Goal: Information Seeking & Learning: Find specific fact

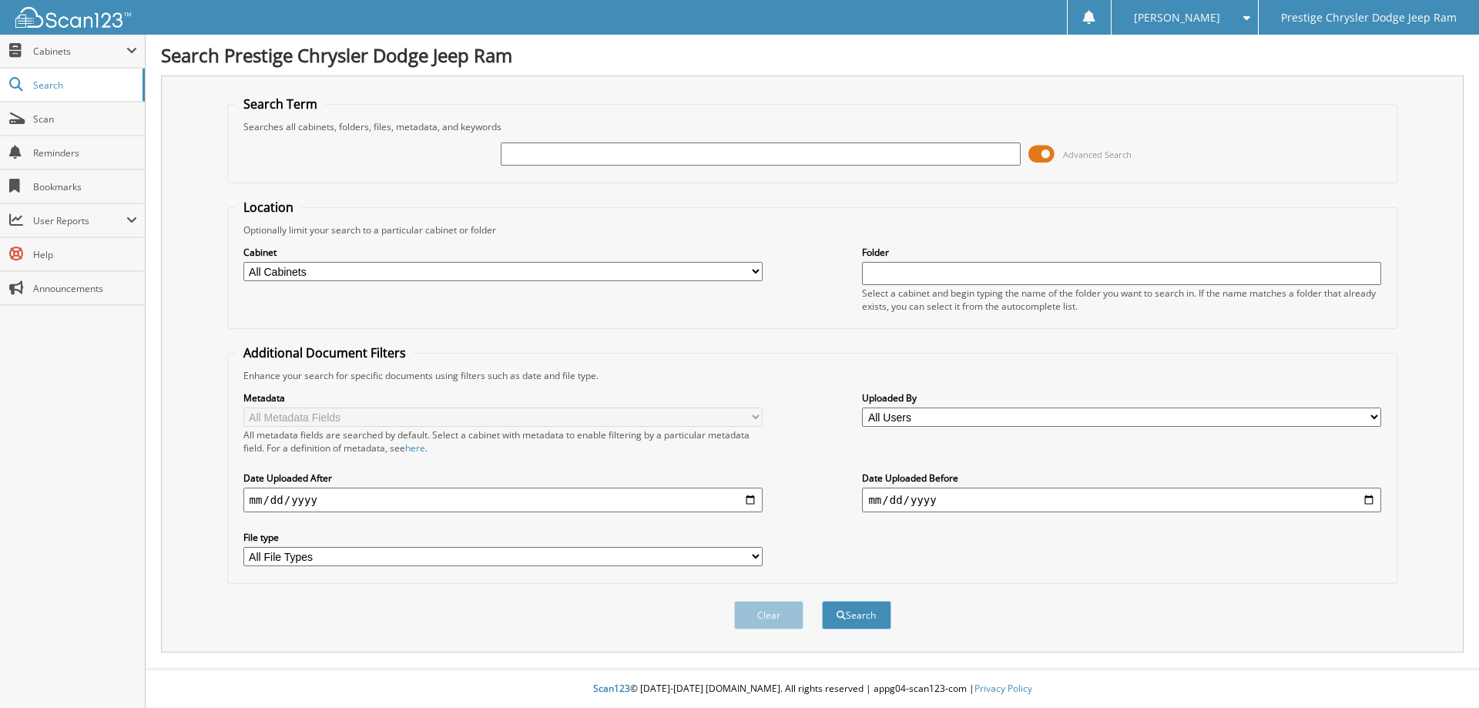
click at [691, 153] on input "text" at bounding box center [760, 154] width 519 height 23
click at [56, 79] on span "Search" at bounding box center [84, 85] width 102 height 13
click at [696, 269] on select "All Cabinets ACCOUNTS PAYABLE ACCOUNTS RECEIVABLE CAR DEALS MISC PARTS SERVICE …" at bounding box center [502, 271] width 519 height 19
select select "33983"
click at [243, 262] on select "All Cabinets ACCOUNTS PAYABLE ACCOUNTS RECEIVABLE CAR DEALS MISC PARTS SERVICE …" at bounding box center [502, 271] width 519 height 19
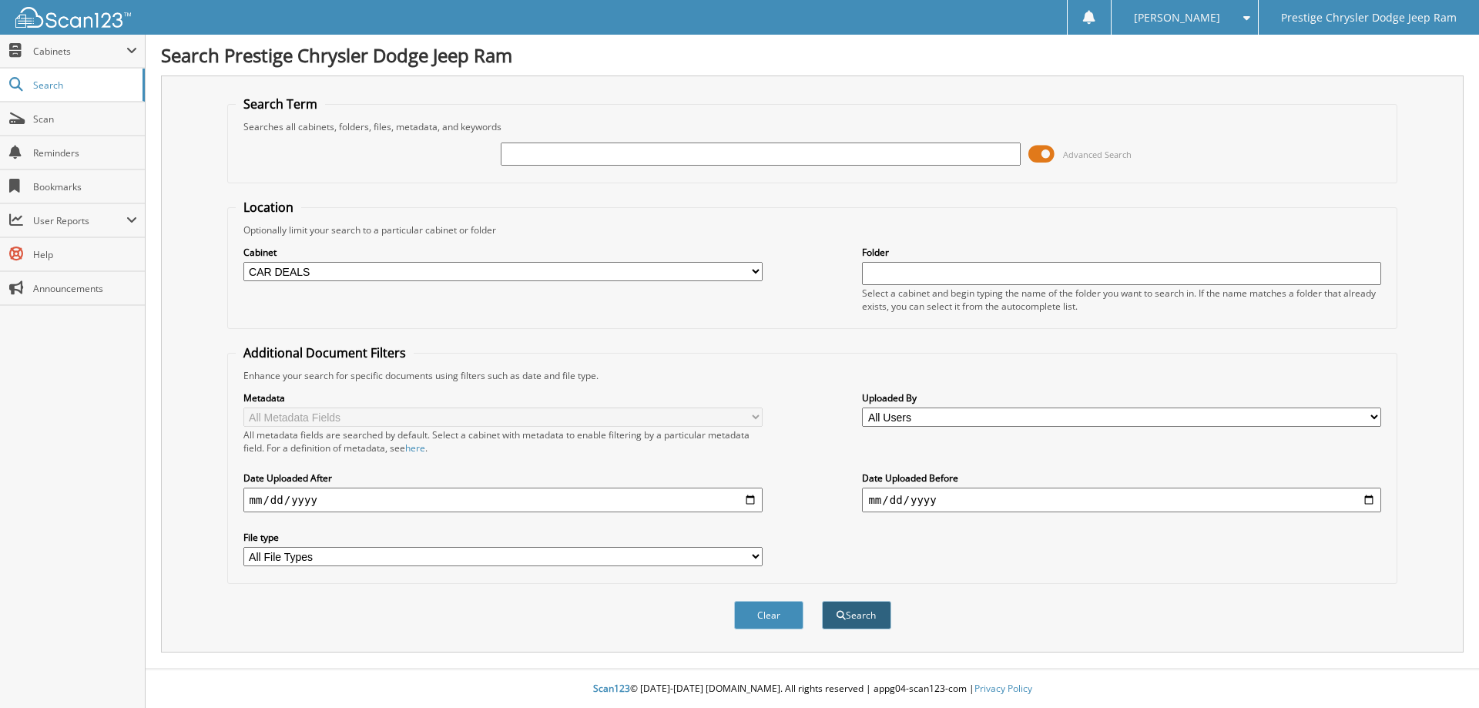
click at [848, 620] on button "Search" at bounding box center [856, 615] width 69 height 29
click at [590, 153] on input "text" at bounding box center [760, 154] width 519 height 23
type input "10789"
click at [822, 601] on button "Search" at bounding box center [856, 615] width 69 height 29
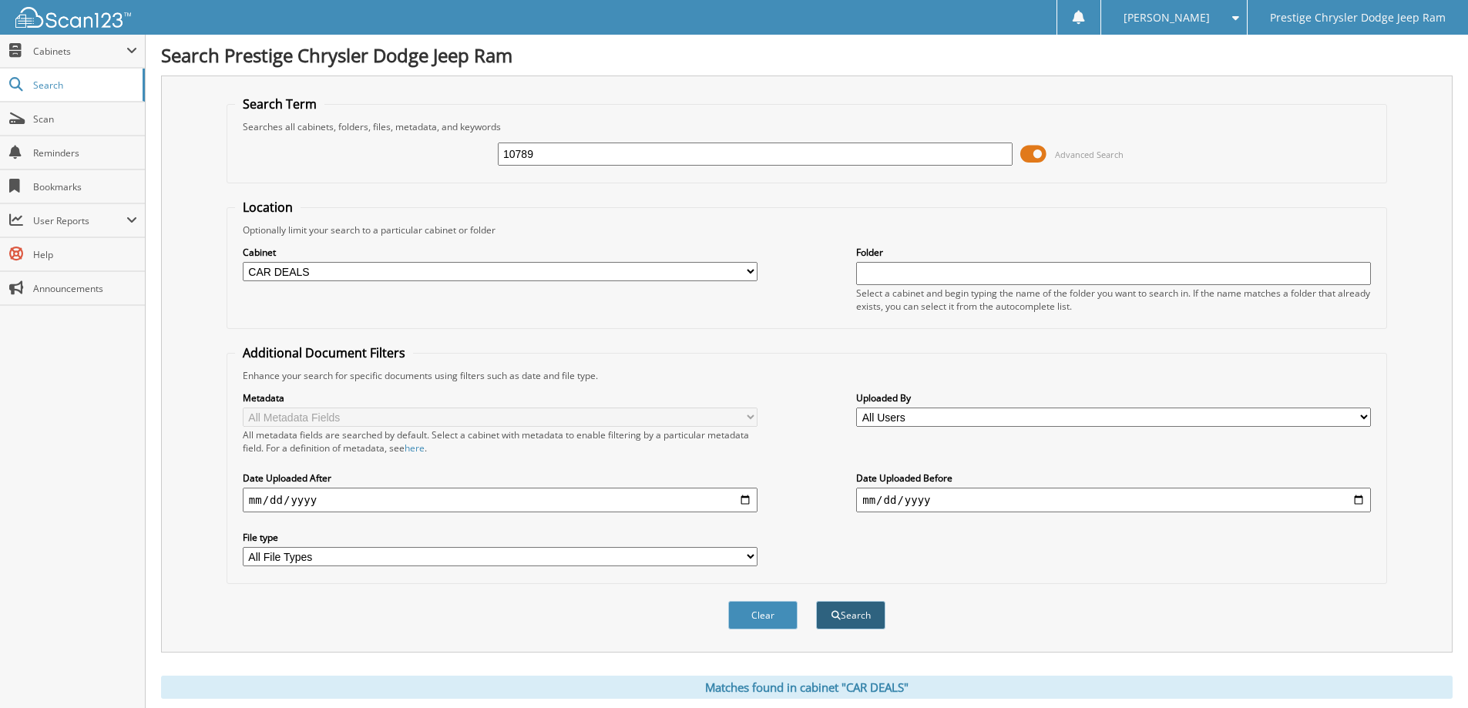
click at [877, 609] on button "Search" at bounding box center [850, 615] width 69 height 29
click at [1037, 153] on span at bounding box center [1033, 154] width 26 height 23
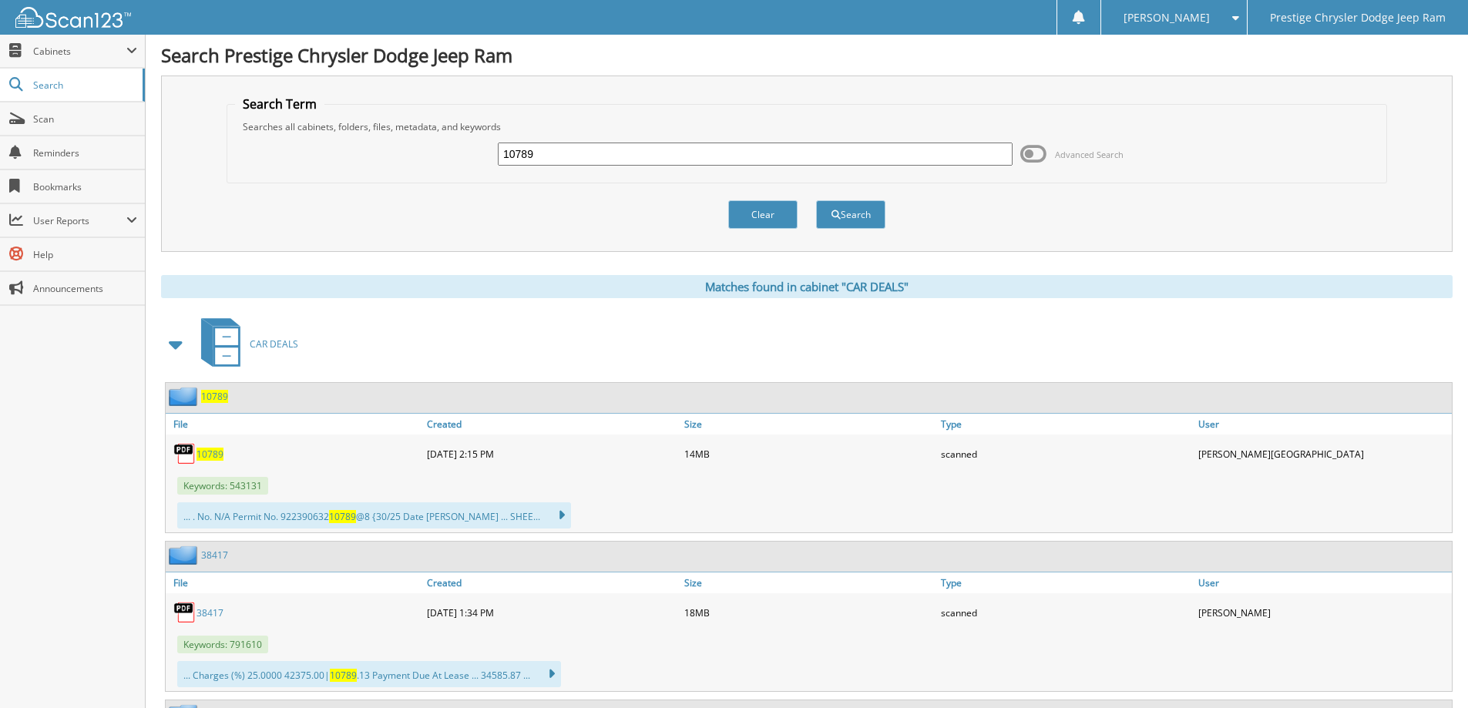
drag, startPoint x: 214, startPoint y: 452, endPoint x: 220, endPoint y: 443, distance: 10.7
click at [215, 452] on span "10789" at bounding box center [209, 454] width 27 height 13
